Goal: Find contact information: Find contact information

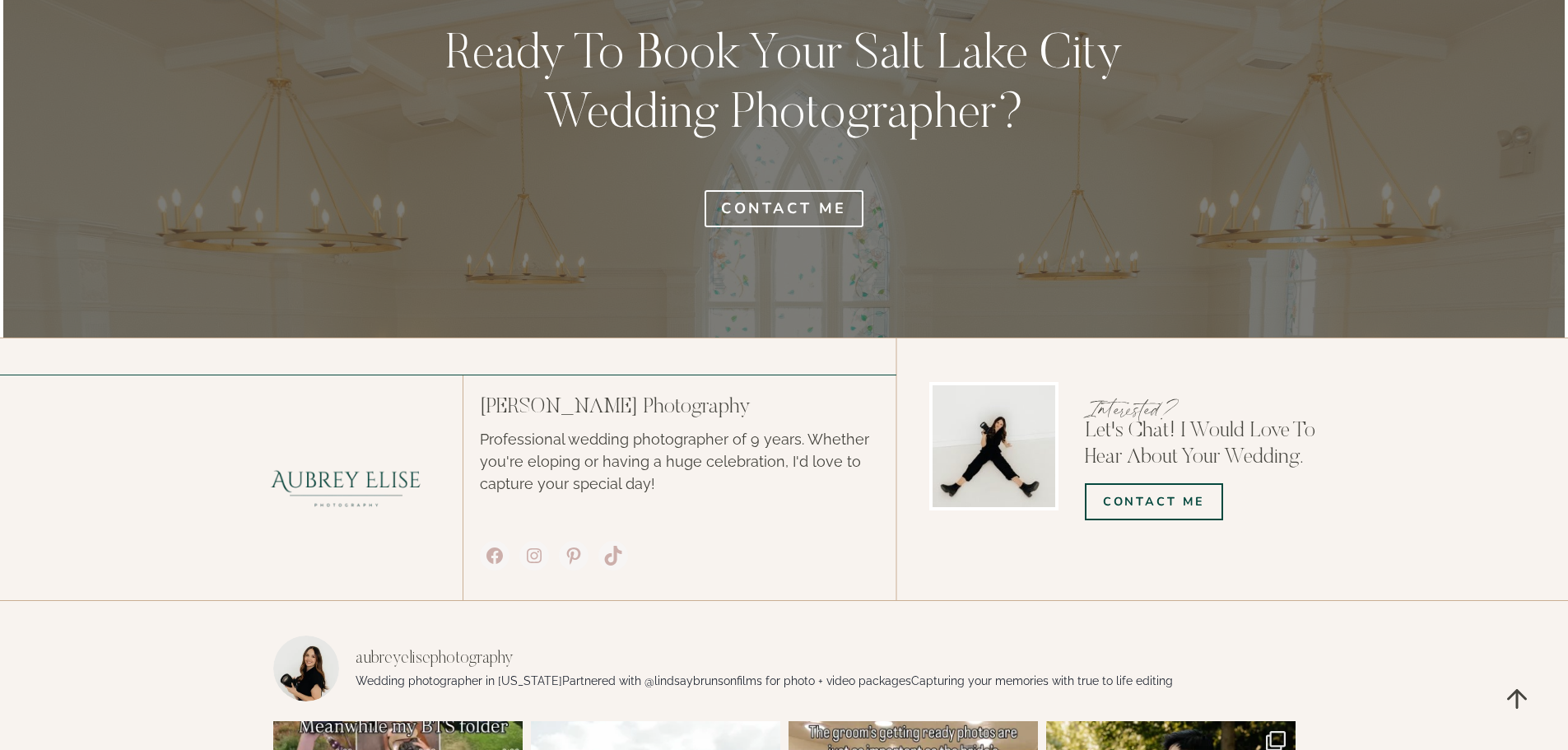
scroll to position [7314, 0]
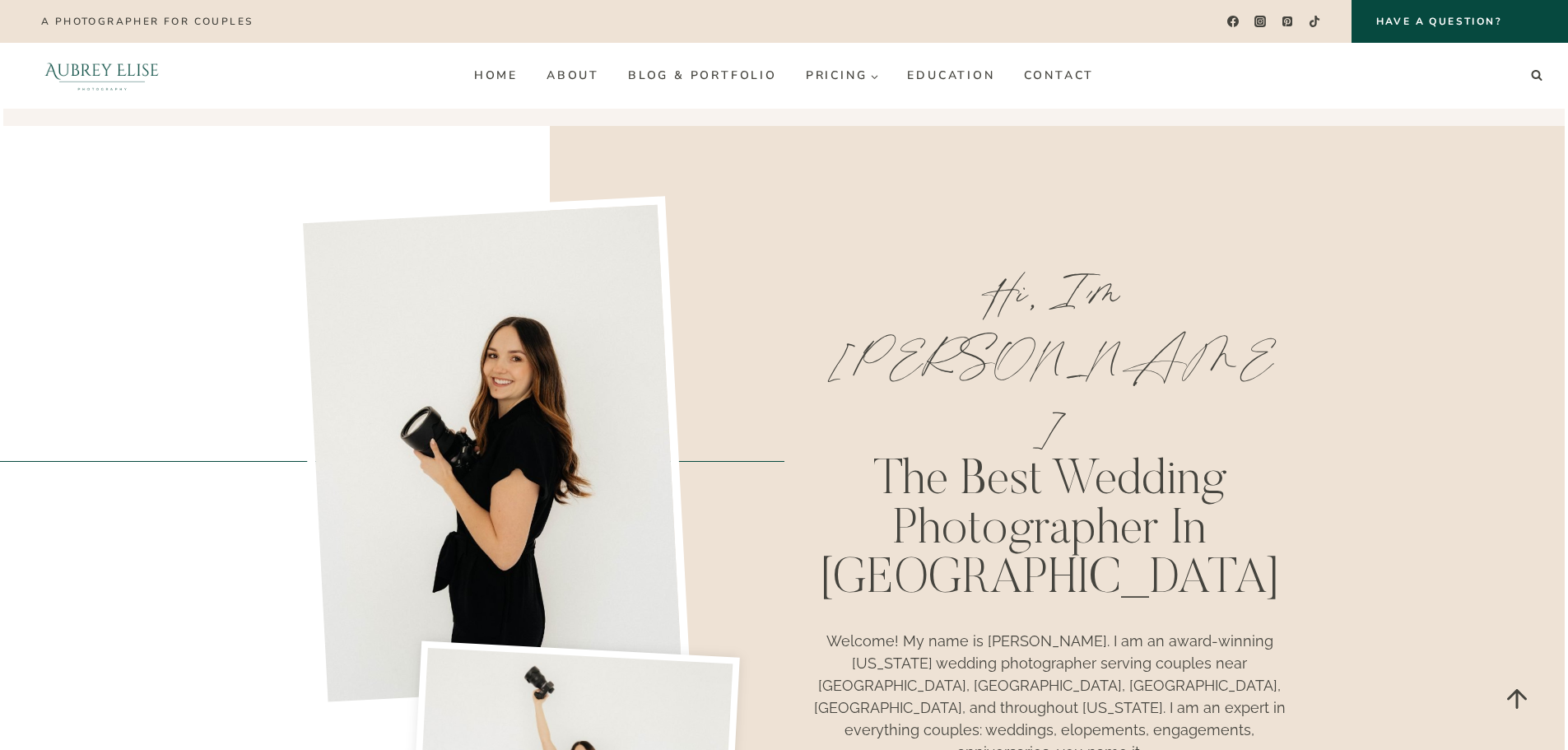
scroll to position [0, 0]
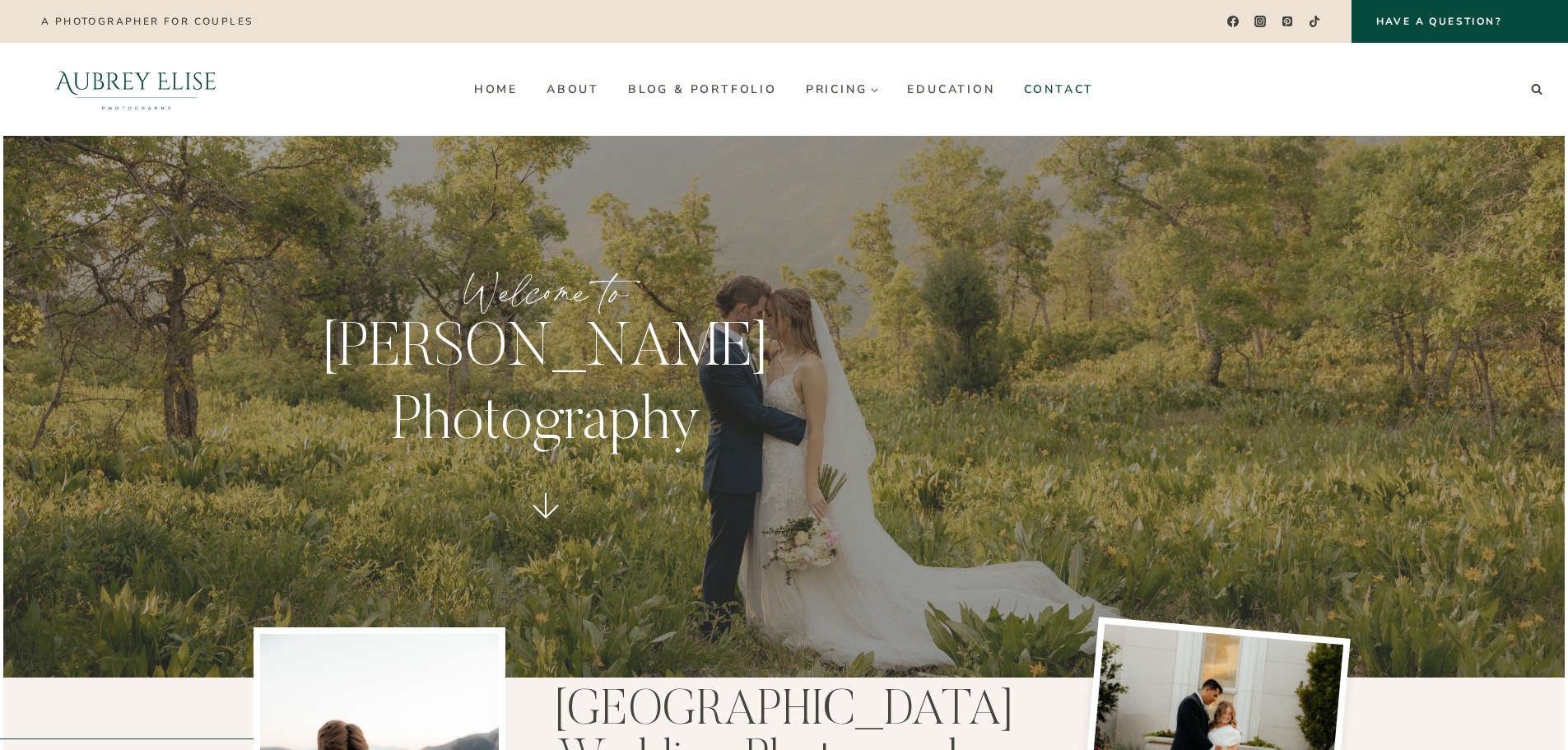
click at [1079, 87] on link "Contact" at bounding box center [1059, 89] width 100 height 27
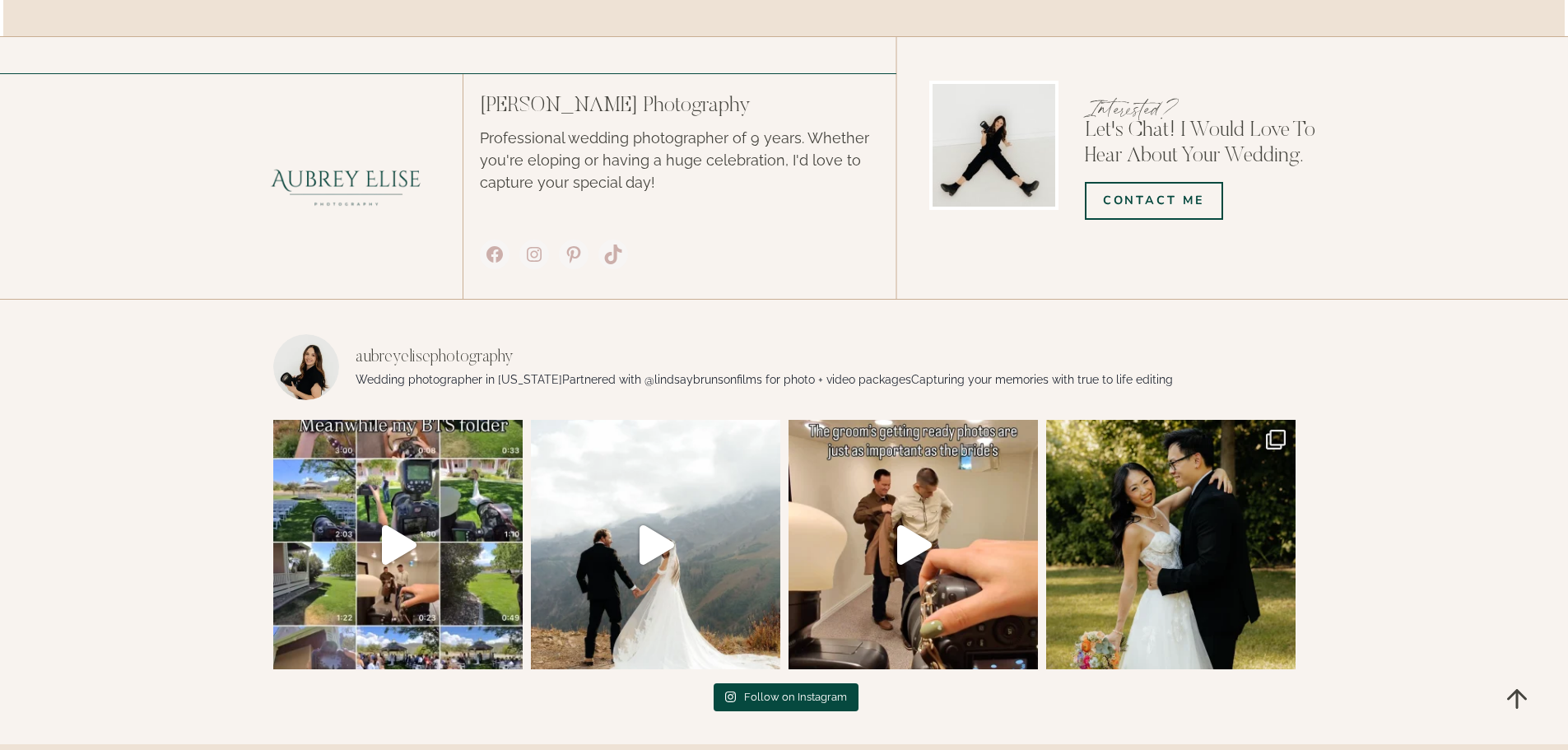
scroll to position [2814, 0]
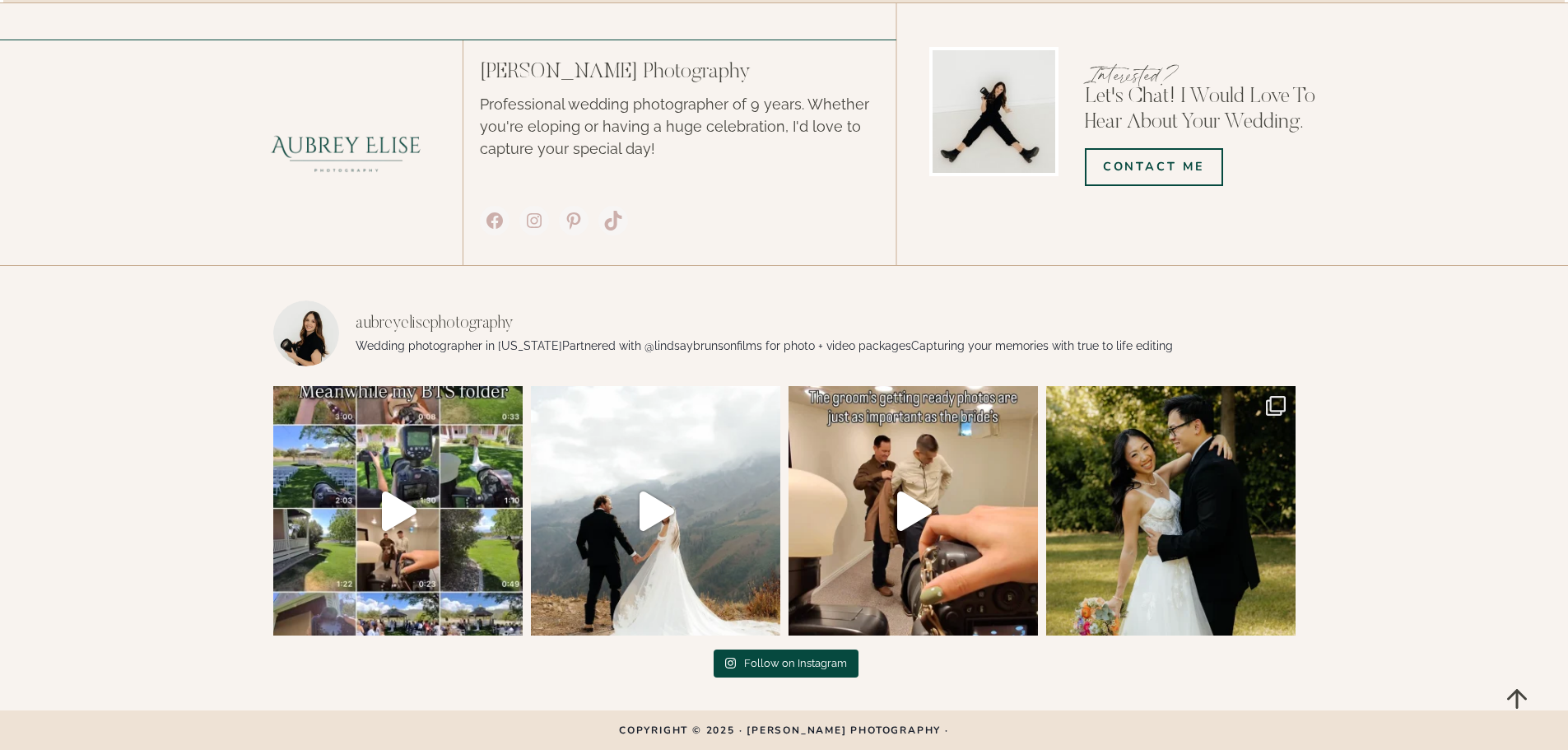
click at [867, 734] on p "Copyright © 2025 · [PERSON_NAME] Photography ·" at bounding box center [784, 729] width 1023 height 9
